Goal: Task Accomplishment & Management: Complete application form

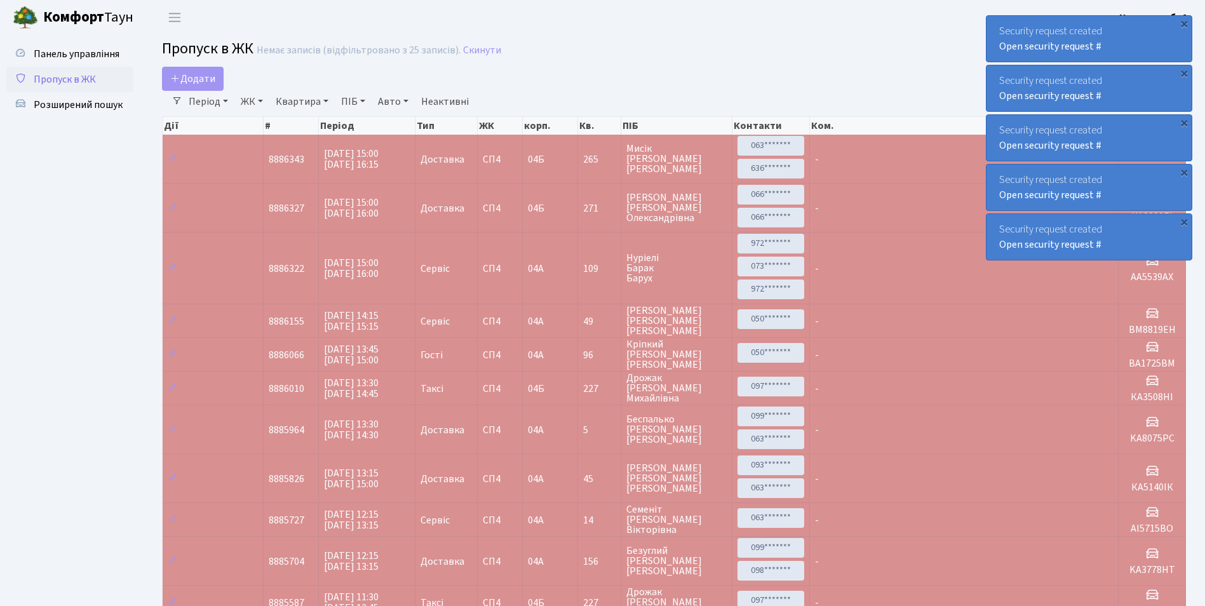
select select "25"
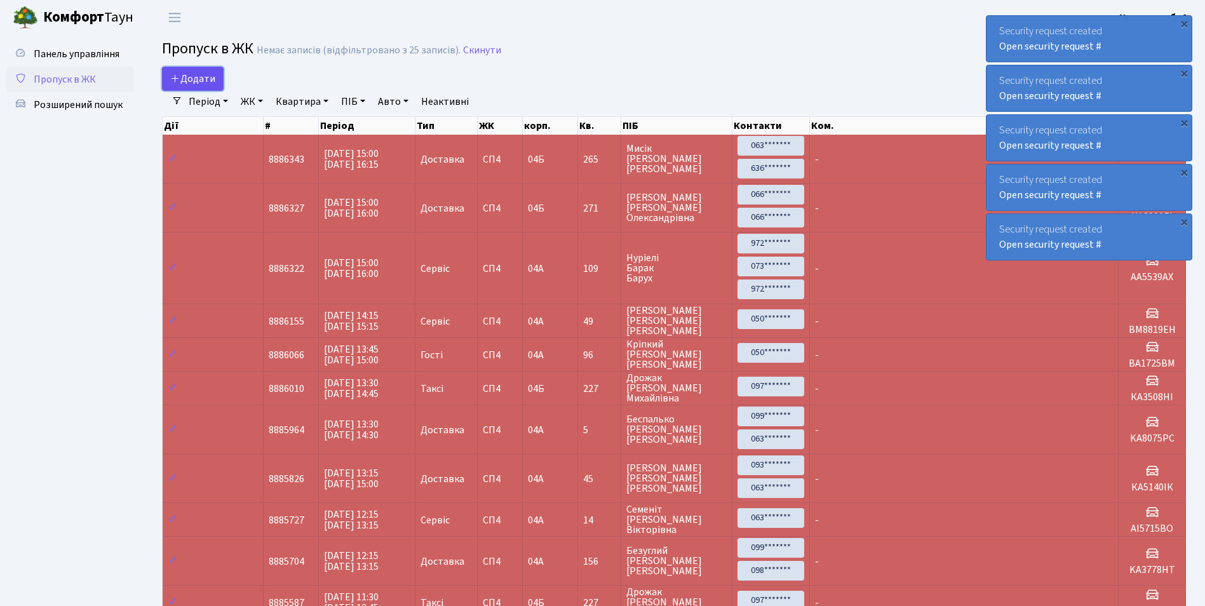
click at [179, 77] on icon at bounding box center [175, 78] width 10 height 10
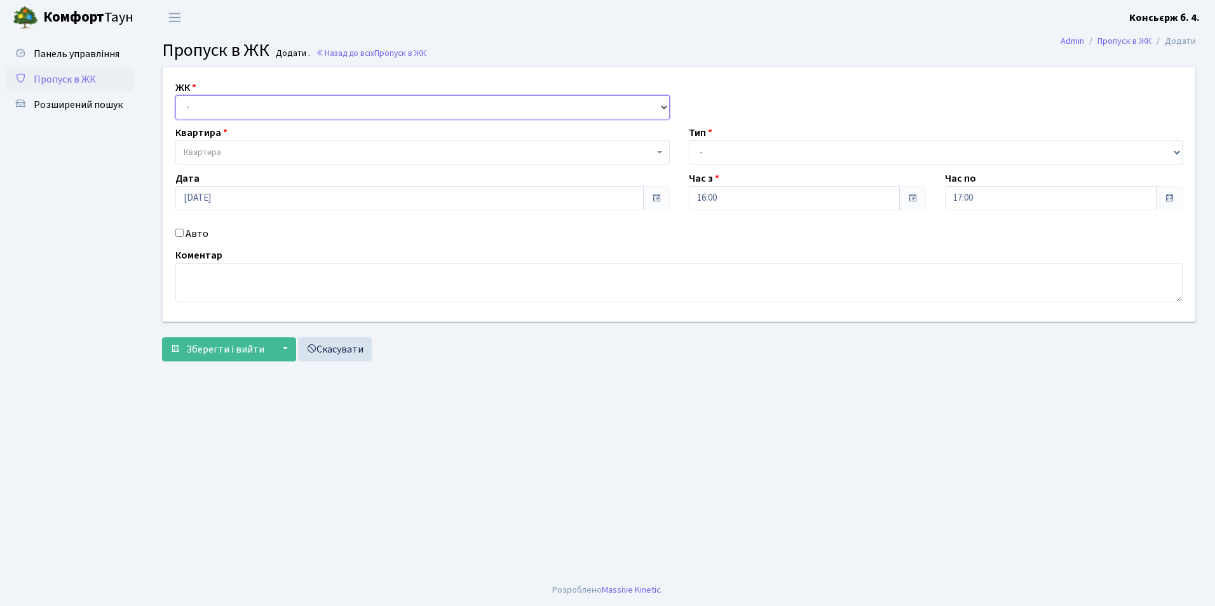
click at [241, 101] on select "- СП4, Столичне шосе, 5" at bounding box center [422, 107] width 494 height 24
select select "325"
click at [175, 95] on select "- СП4, Столичне шосе, 5" at bounding box center [422, 107] width 494 height 24
select select
click at [234, 151] on span "Квартира" at bounding box center [419, 152] width 470 height 13
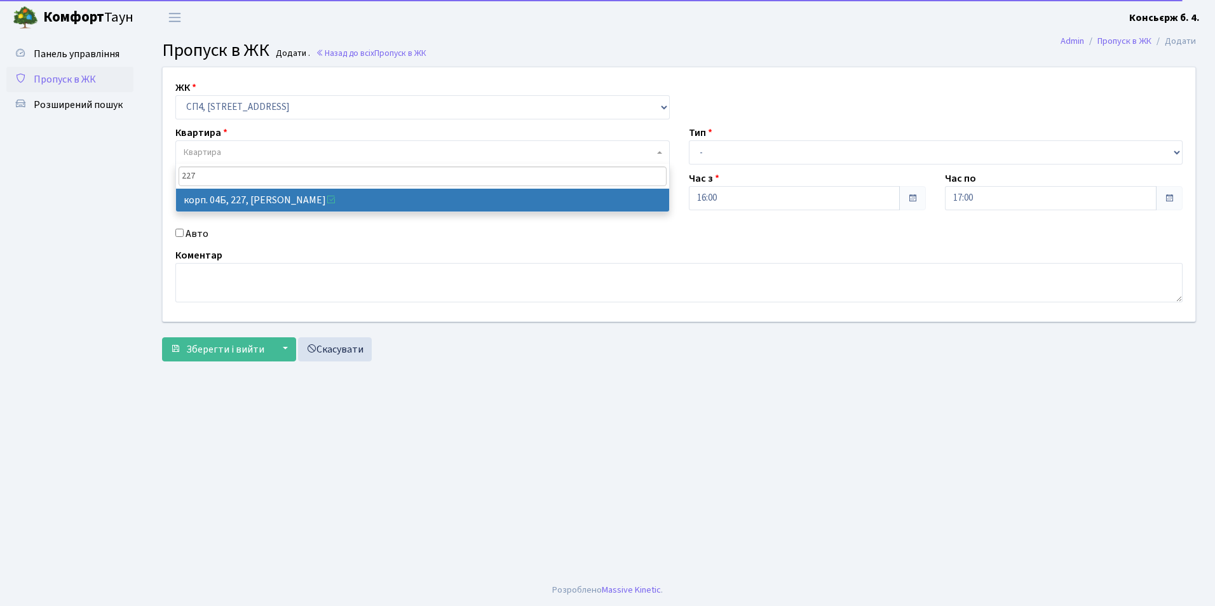
type input "227"
select select "21255"
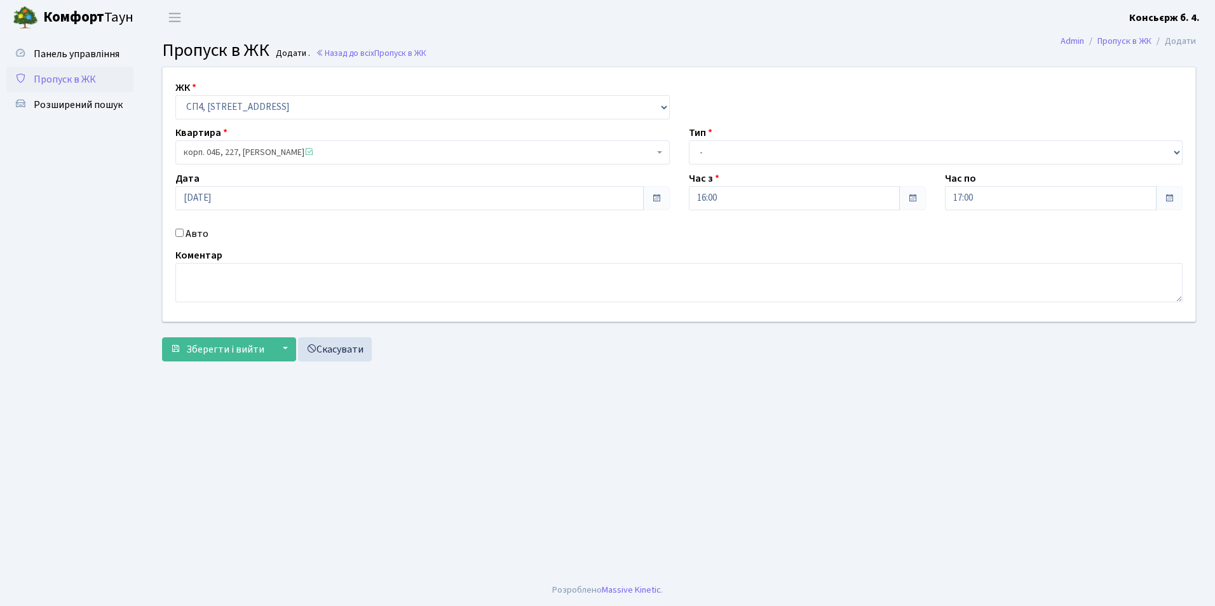
click at [182, 231] on input "Авто" at bounding box center [179, 233] width 8 height 8
checkbox input "true"
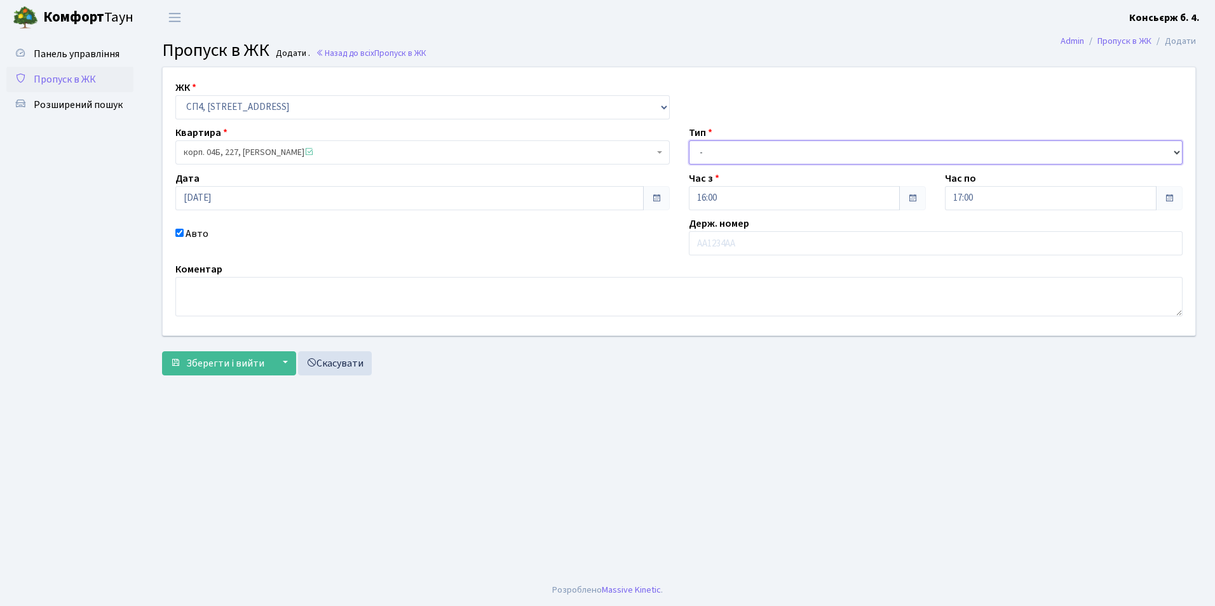
click at [755, 156] on select "- Доставка Таксі Гості Сервіс" at bounding box center [936, 152] width 494 height 24
select select "2"
click at [689, 140] on select "- Доставка Таксі Гості Сервіс" at bounding box center [936, 152] width 494 height 24
click at [724, 241] on input "text" at bounding box center [936, 243] width 494 height 24
type input "КА5932РА"
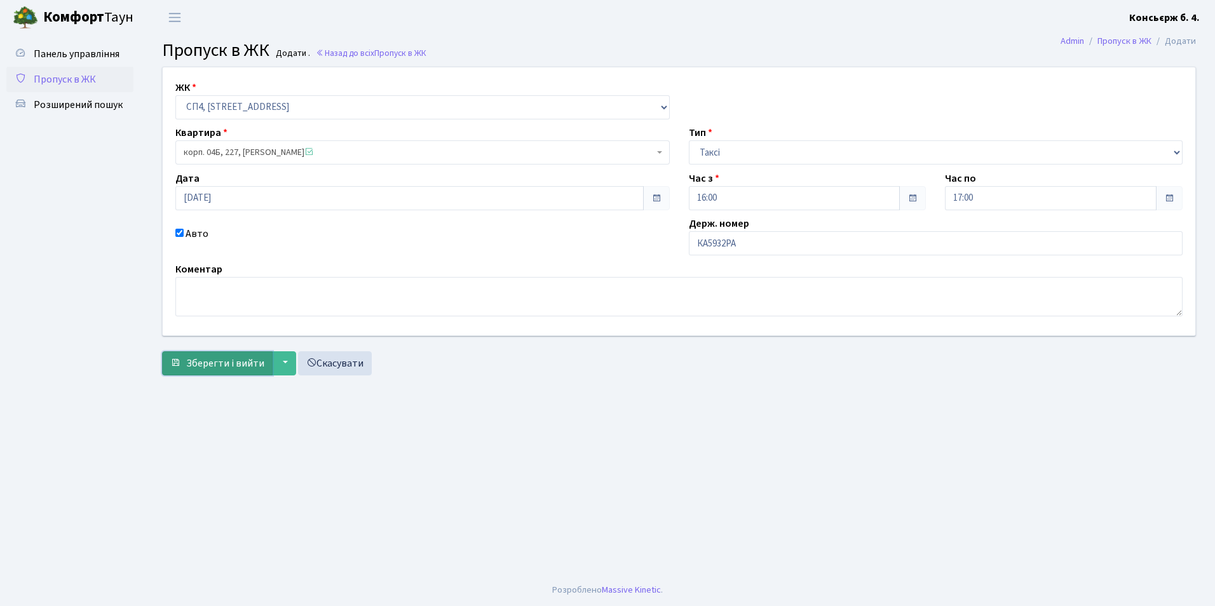
click at [234, 369] on span "Зберегти і вийти" at bounding box center [225, 363] width 78 height 14
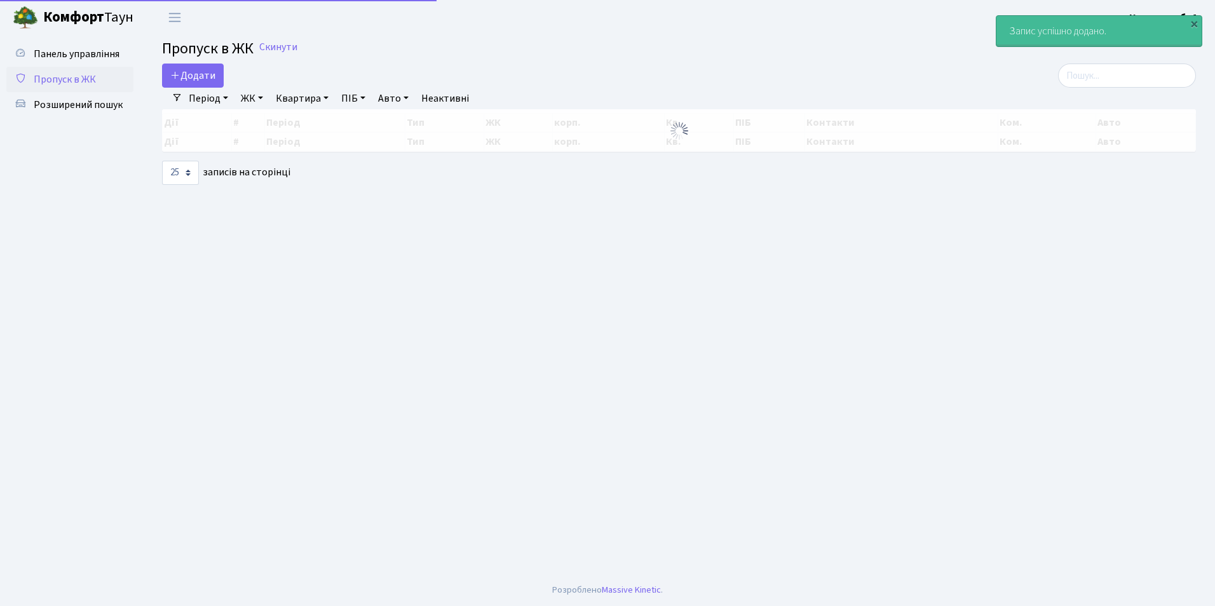
select select "25"
